Goal: Task Accomplishment & Management: Manage account settings

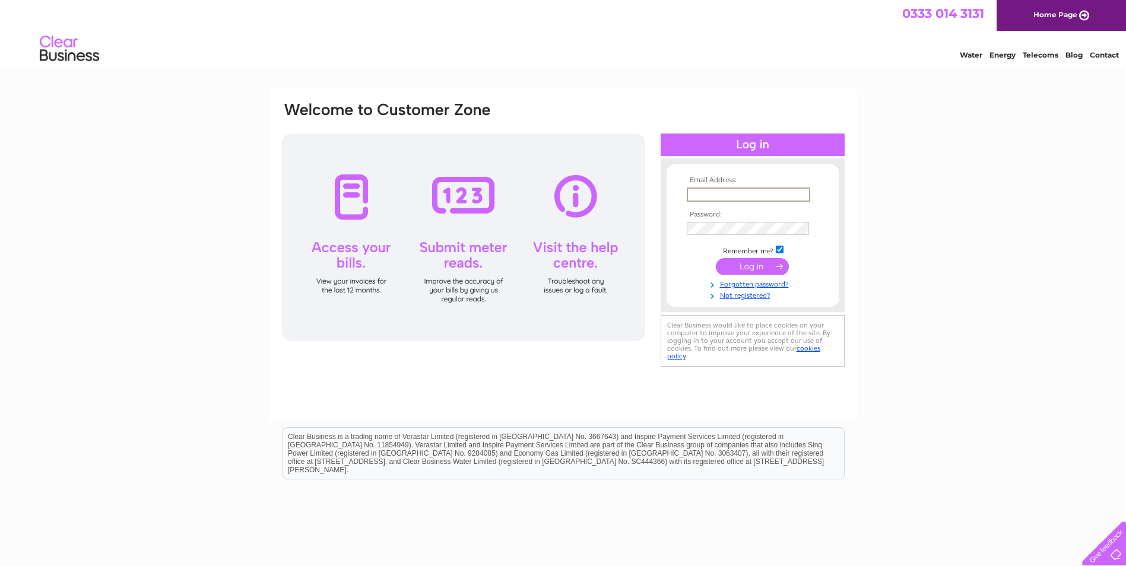
click at [714, 194] on input "text" at bounding box center [748, 195] width 123 height 14
type input "michelle.james@msc.com"
drag, startPoint x: 779, startPoint y: 248, endPoint x: 776, endPoint y: 254, distance: 6.9
click at [779, 248] on input "checkbox" at bounding box center [780, 249] width 8 height 8
checkbox input "false"
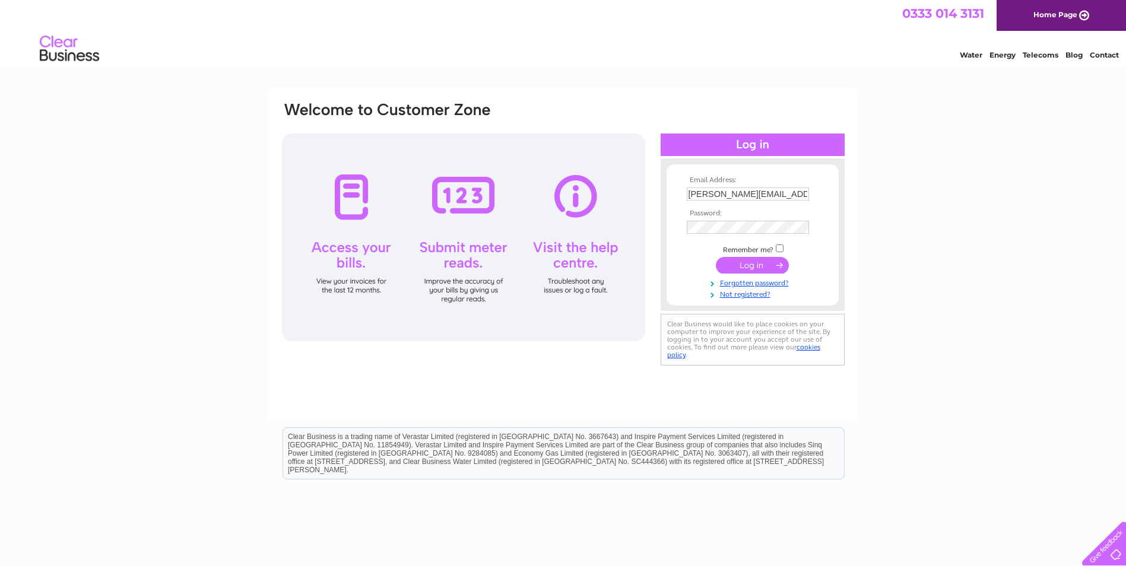
click at [749, 262] on input "submit" at bounding box center [752, 265] width 73 height 17
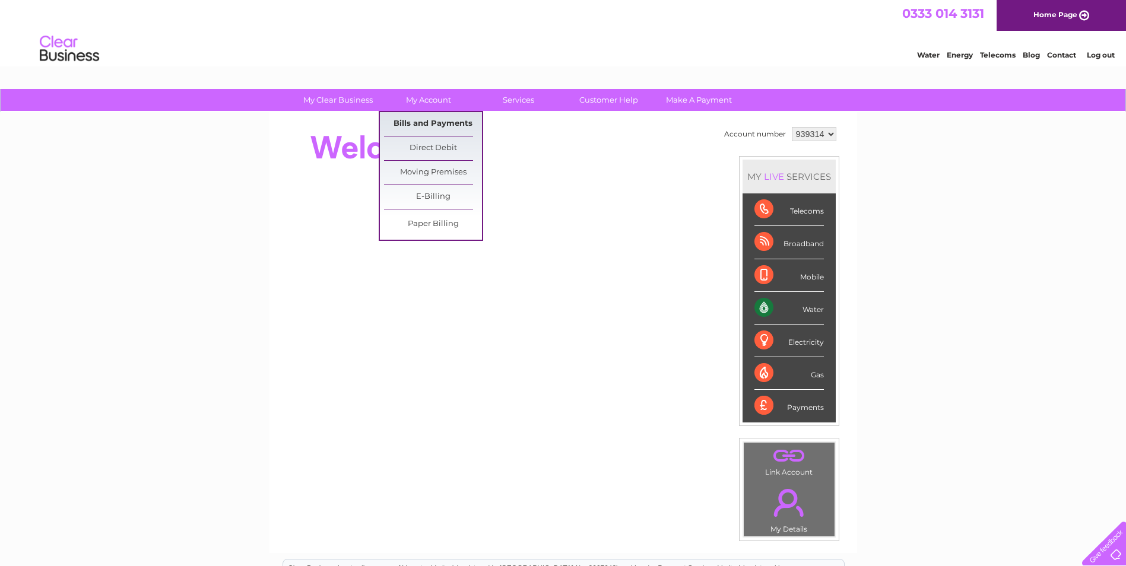
click at [427, 119] on link "Bills and Payments" at bounding box center [433, 124] width 98 height 24
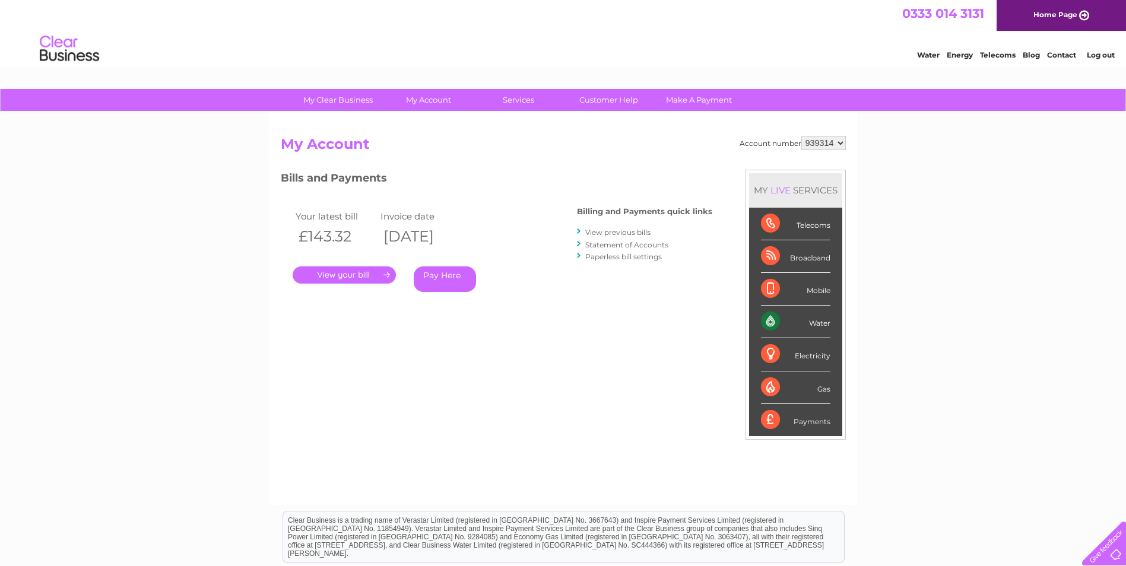
click at [343, 274] on link "." at bounding box center [344, 275] width 103 height 17
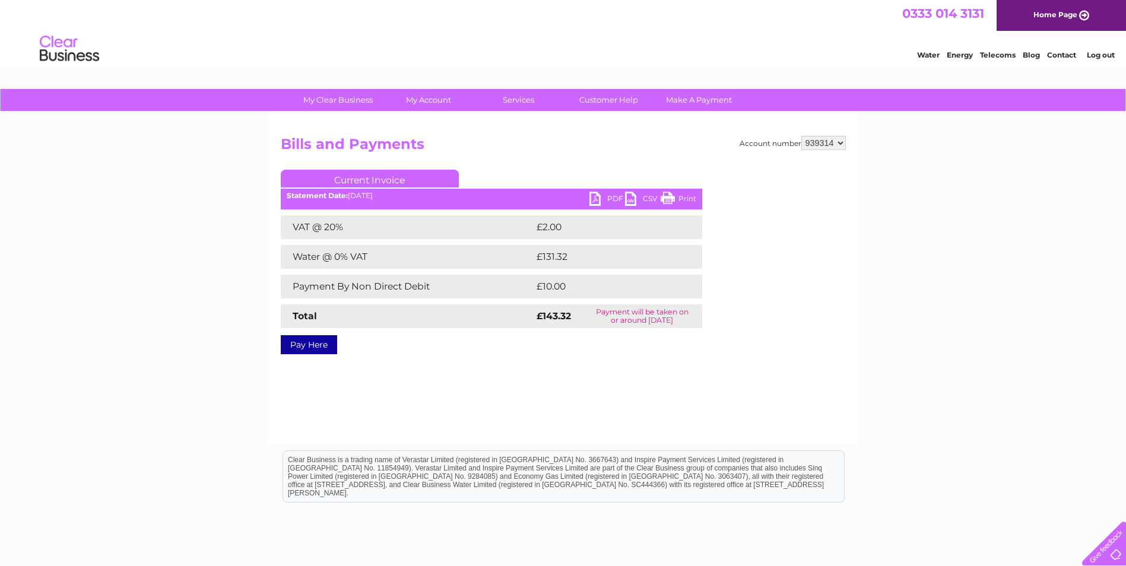
click at [601, 194] on link "PDF" at bounding box center [607, 200] width 36 height 17
